Goal: Information Seeking & Learning: Check status

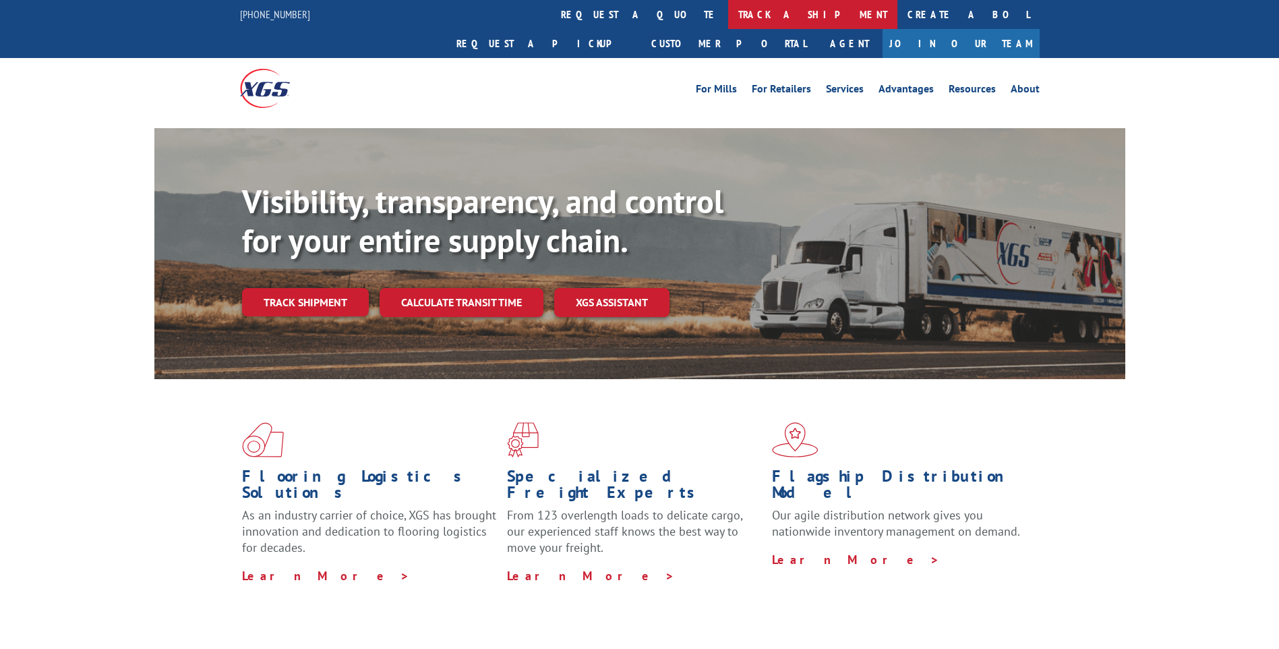
click at [728, 15] on link "track a shipment" at bounding box center [812, 14] width 169 height 29
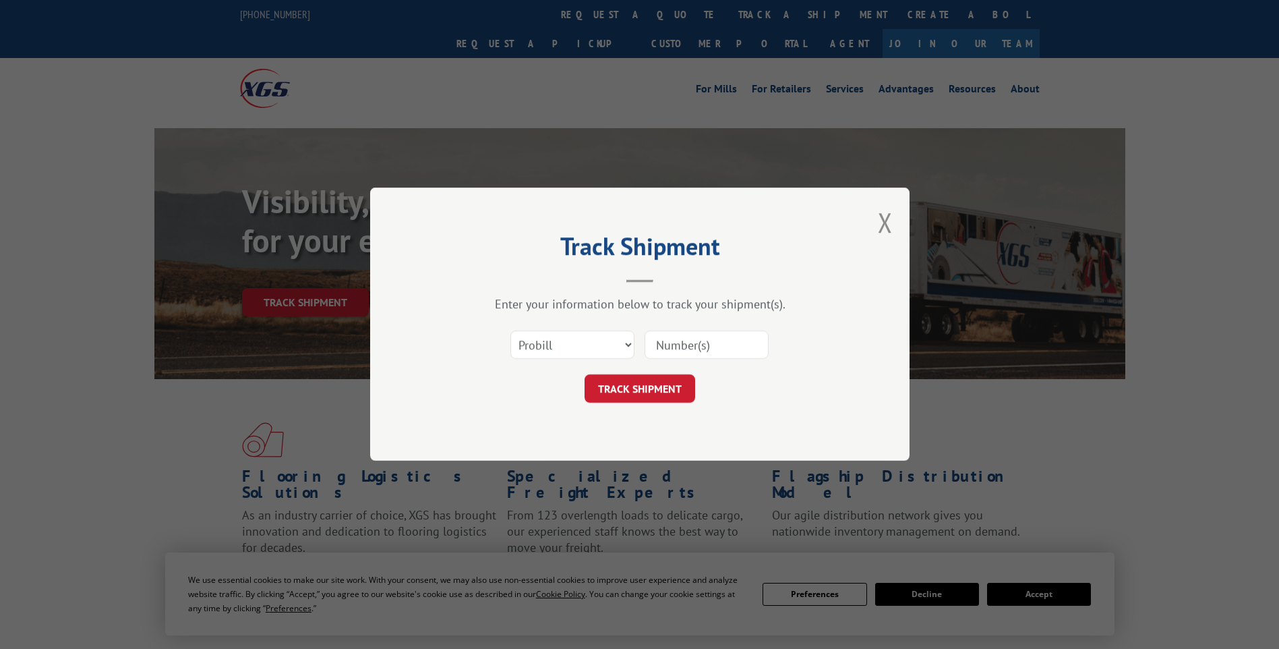
click at [706, 342] on input at bounding box center [707, 345] width 124 height 28
paste input "0001085096"
type input "0001085096"
click at [630, 396] on button "TRACK SHIPMENT" at bounding box center [640, 389] width 111 height 28
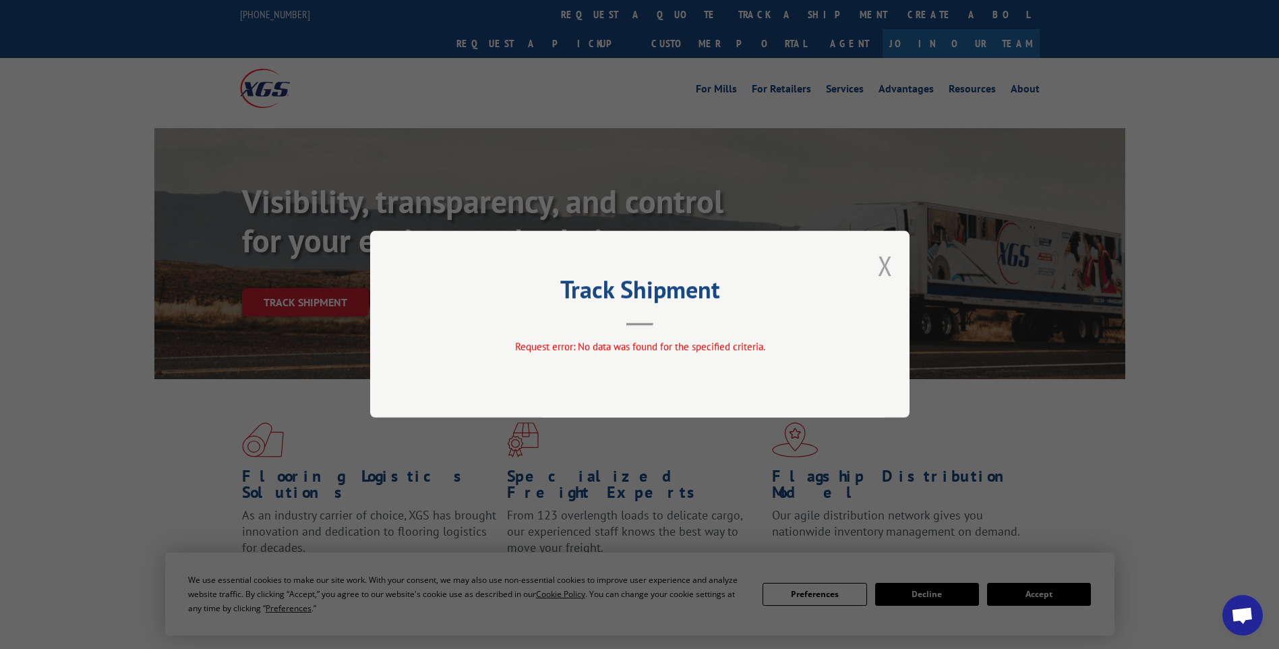
click at [878, 258] on button "Close modal" at bounding box center [885, 265] width 15 height 36
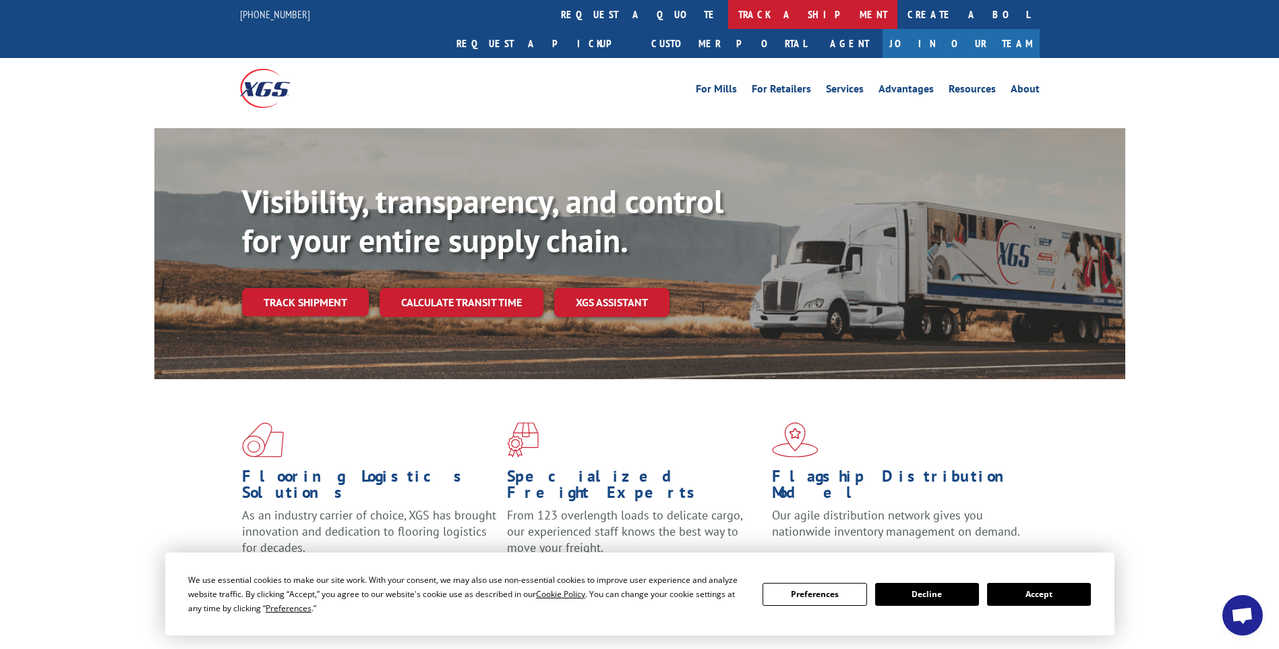
click at [728, 11] on link "track a shipment" at bounding box center [812, 14] width 169 height 29
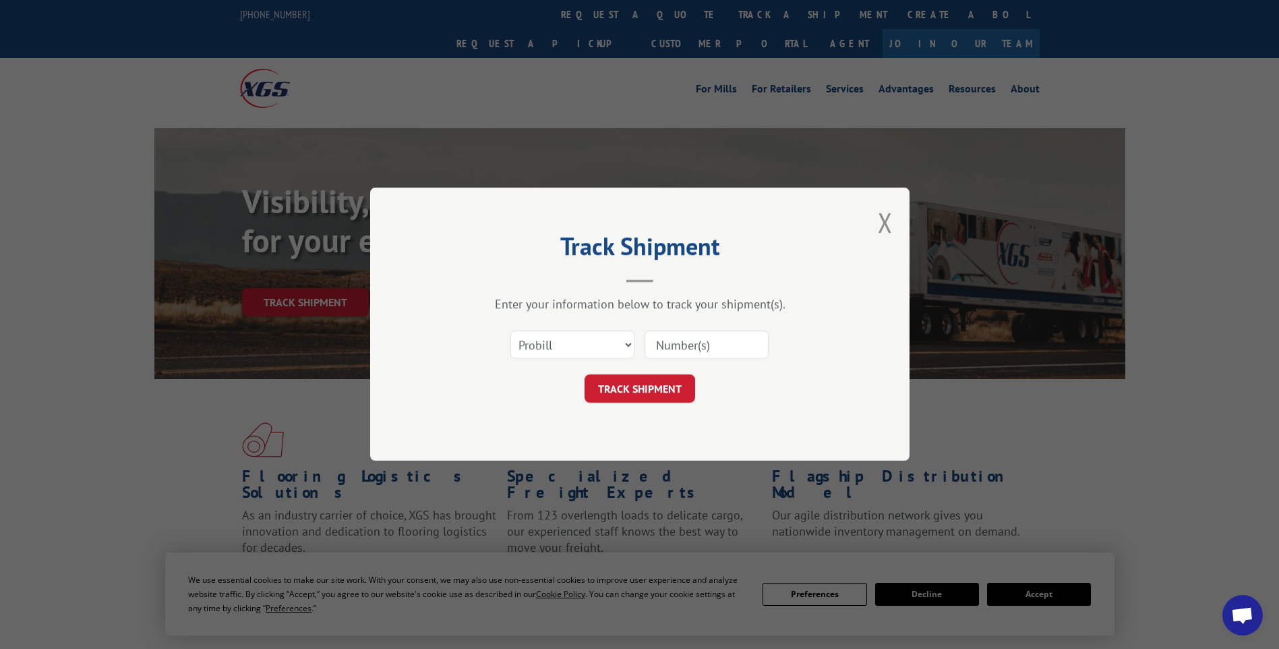
click at [686, 338] on input at bounding box center [707, 345] width 124 height 28
type input "16564308"
click button "TRACK SHIPMENT" at bounding box center [640, 389] width 111 height 28
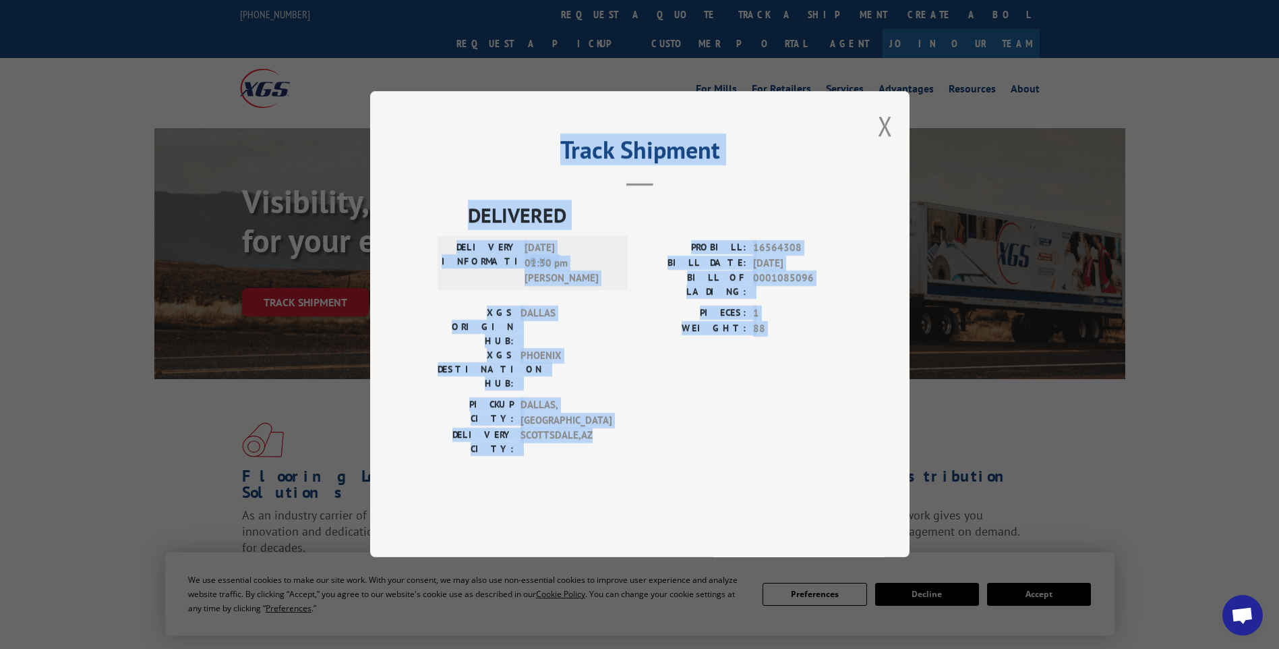
click at [498, 231] on span "DELIVERED" at bounding box center [655, 215] width 374 height 30
